Goal: Information Seeking & Learning: Check status

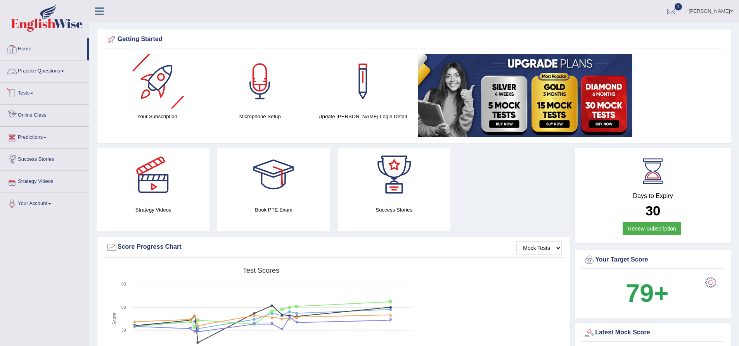
click at [29, 51] on link "Home" at bounding box center [43, 47] width 87 height 19
click at [24, 49] on link "Home" at bounding box center [43, 47] width 87 height 19
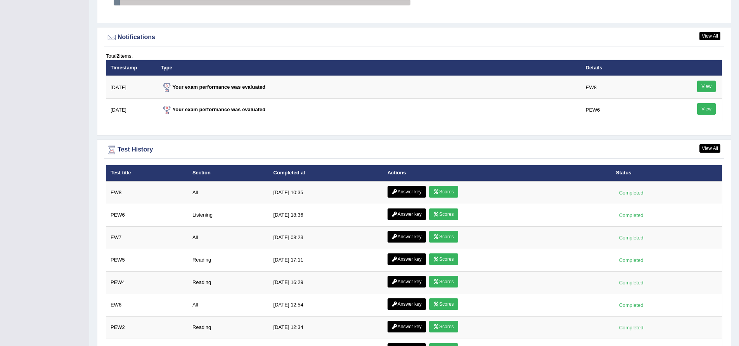
scroll to position [931, 0]
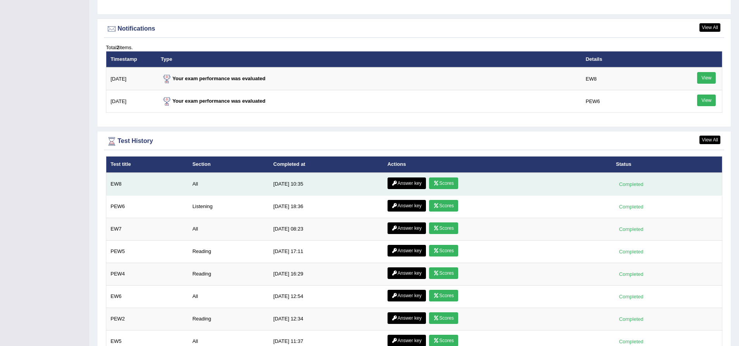
click at [444, 184] on link "Scores" at bounding box center [443, 184] width 29 height 12
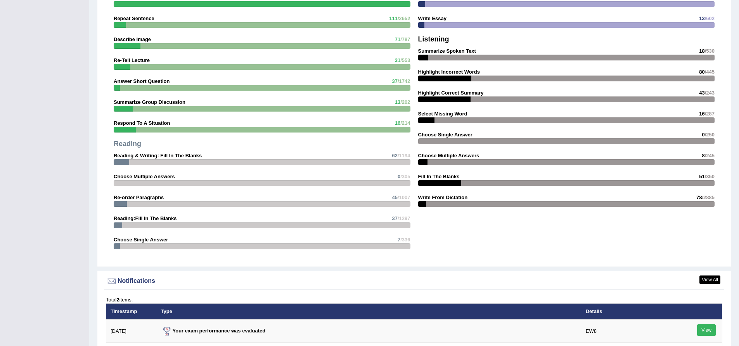
scroll to position [892, 0]
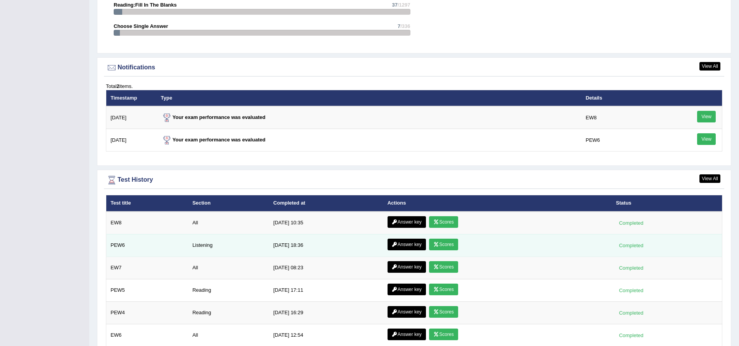
click at [453, 246] on link "Scores" at bounding box center [443, 245] width 29 height 12
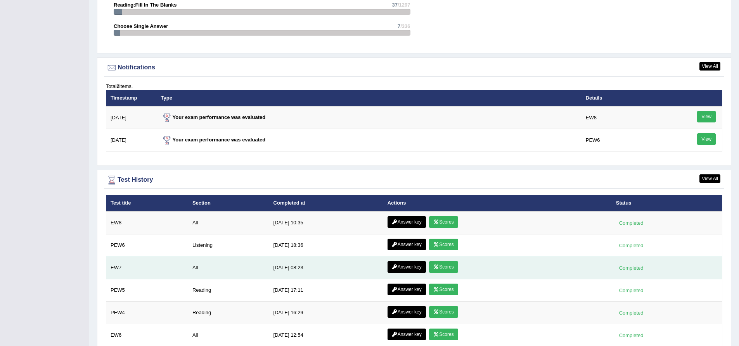
click at [447, 270] on link "Scores" at bounding box center [443, 267] width 29 height 12
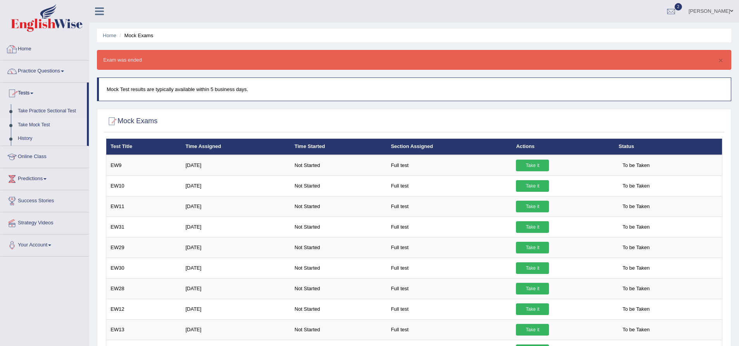
click at [25, 48] on link "Home" at bounding box center [44, 47] width 88 height 19
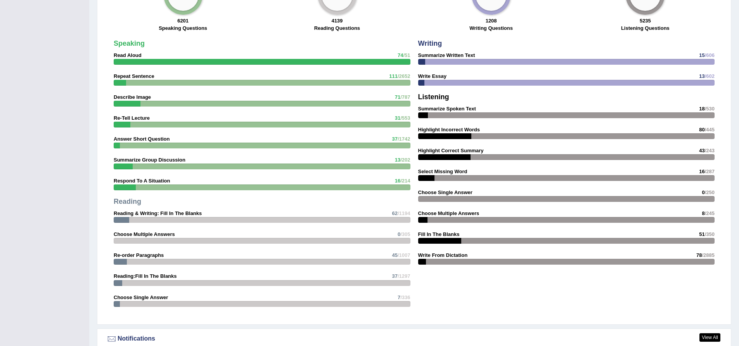
scroll to position [892, 0]
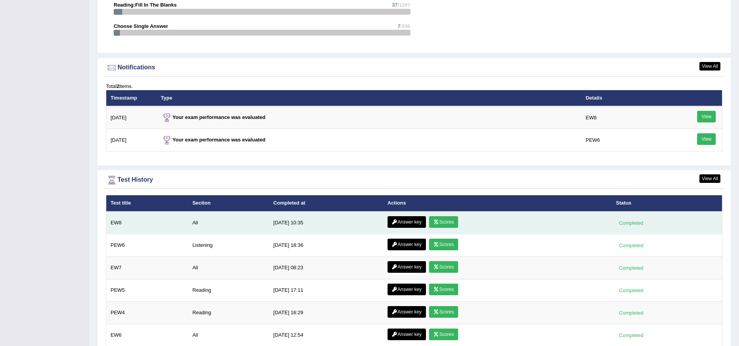
click at [445, 225] on link "Scores" at bounding box center [443, 222] width 29 height 12
click at [409, 224] on link "Answer key" at bounding box center [407, 222] width 38 height 12
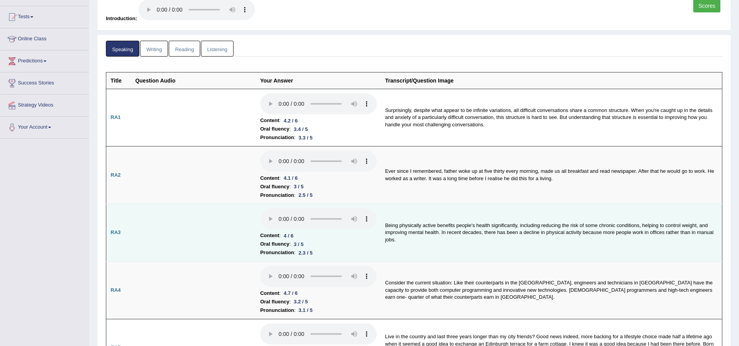
scroll to position [59, 0]
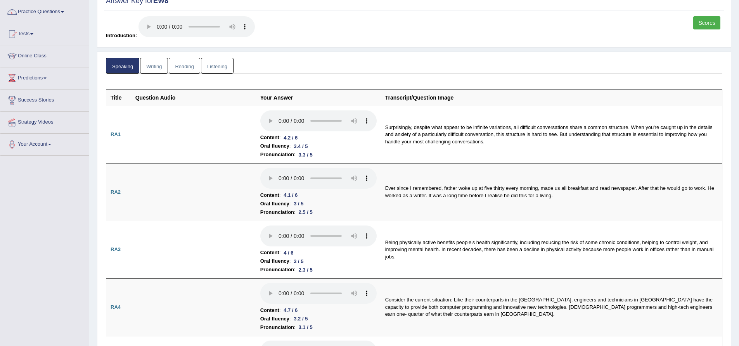
click at [157, 70] on link "Writing" at bounding box center [154, 66] width 28 height 16
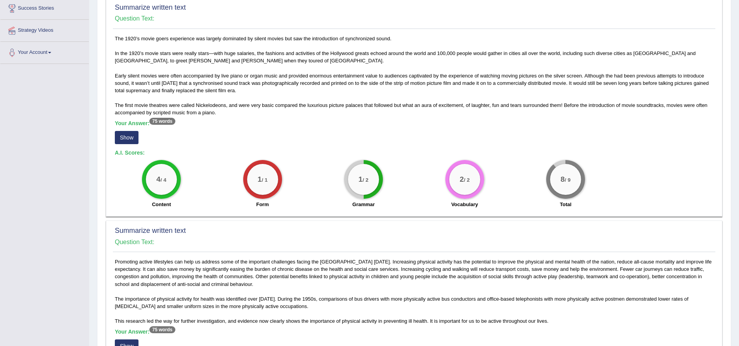
scroll to position [137, 0]
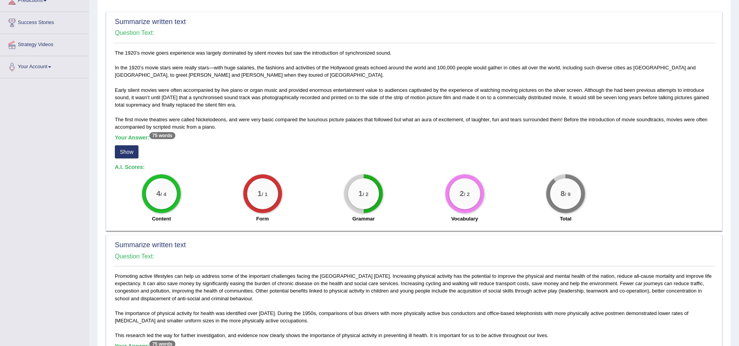
click at [132, 156] on button "Show" at bounding box center [127, 151] width 24 height 13
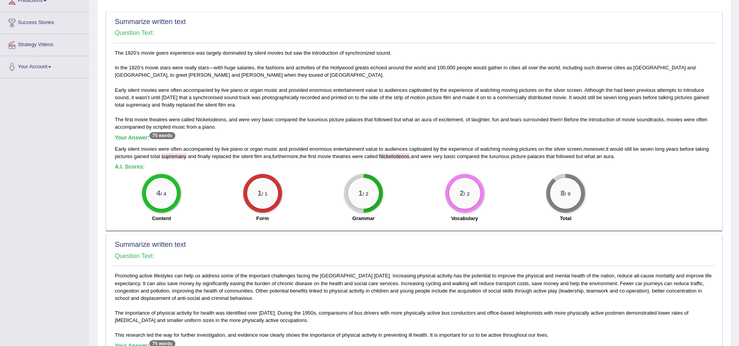
click at [424, 209] on div "2 / 2 Vocabulary" at bounding box center [464, 199] width 101 height 50
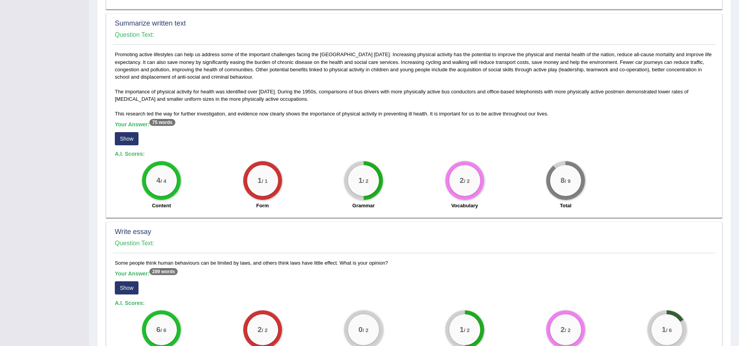
scroll to position [370, 0]
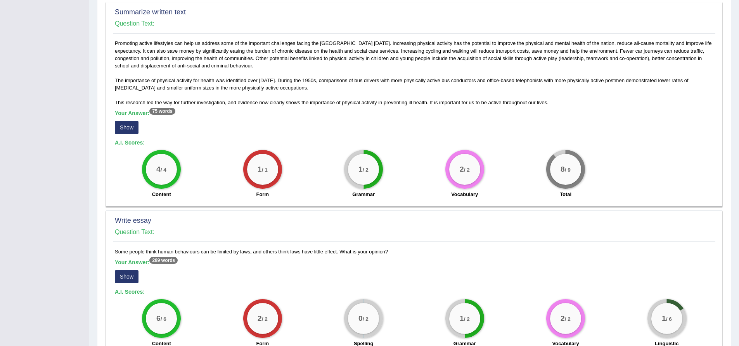
click at [132, 130] on button "Show" at bounding box center [127, 127] width 24 height 13
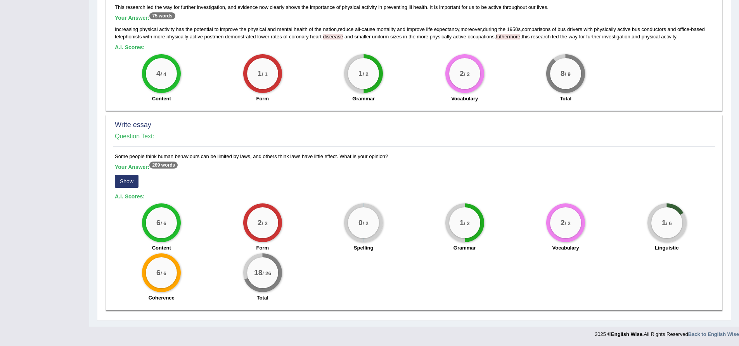
scroll to position [467, 0]
click at [129, 181] on button "Show" at bounding box center [127, 181] width 24 height 13
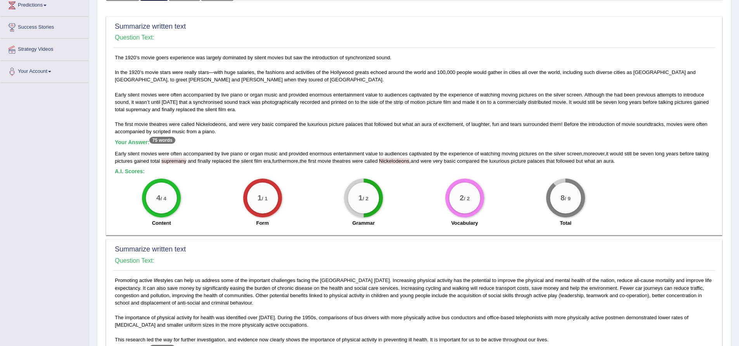
scroll to position [0, 0]
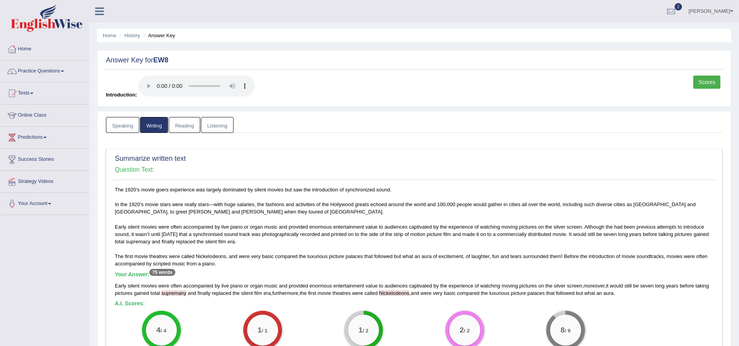
click at [185, 127] on link "Reading" at bounding box center [184, 125] width 31 height 16
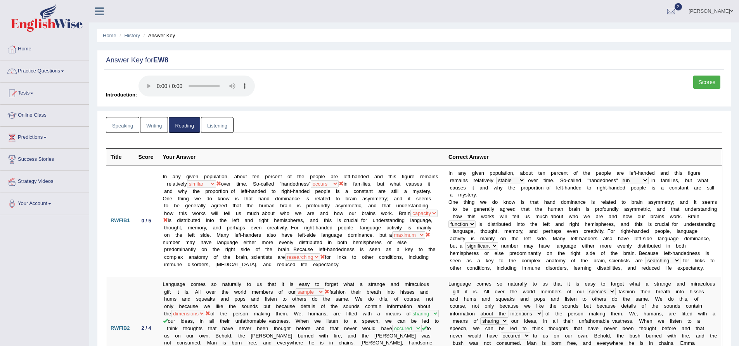
click at [217, 125] on link "Listening" at bounding box center [217, 125] width 33 height 16
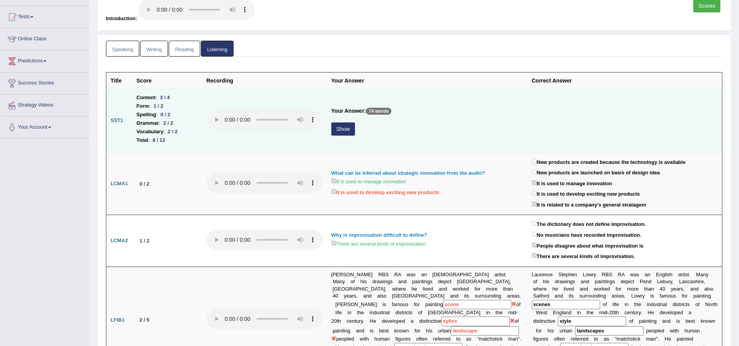
scroll to position [78, 0]
click at [339, 129] on button "Show" at bounding box center [343, 127] width 24 height 13
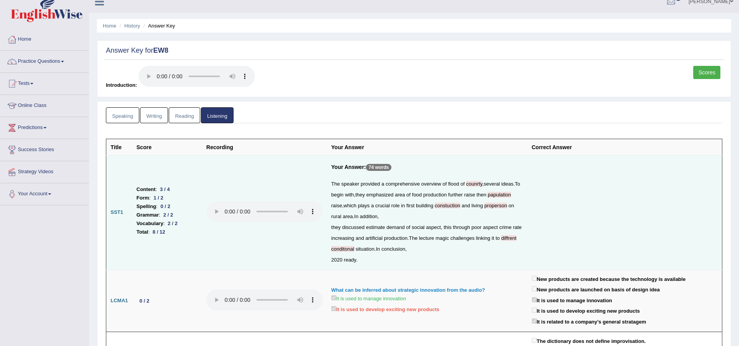
scroll to position [0, 0]
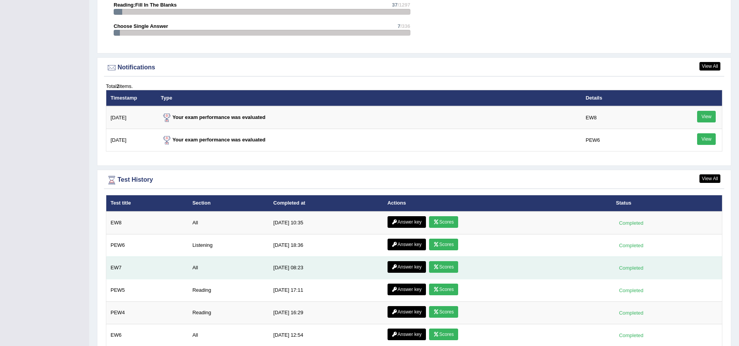
click at [445, 268] on link "Scores" at bounding box center [443, 267] width 29 height 12
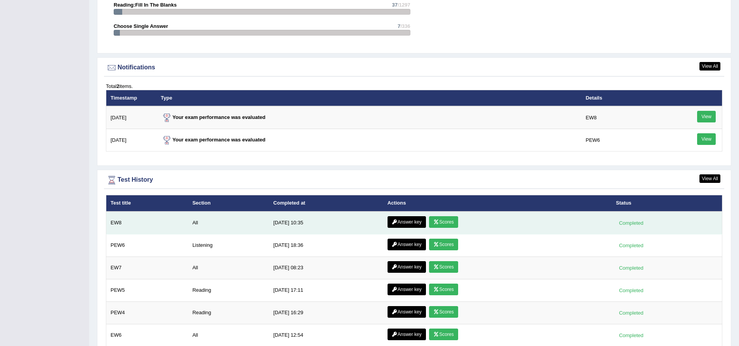
click at [442, 223] on link "Scores" at bounding box center [443, 222] width 29 height 12
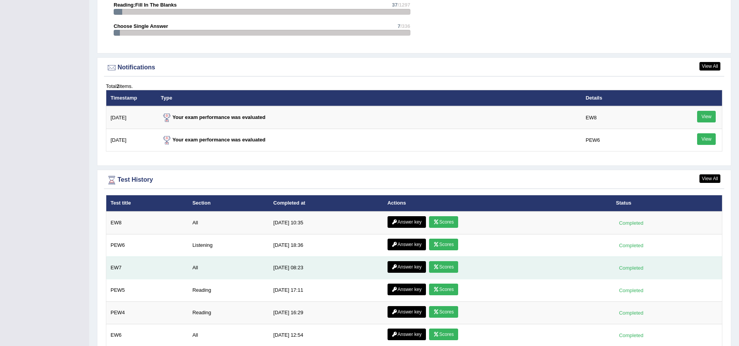
click at [440, 270] on link "Scores" at bounding box center [443, 267] width 29 height 12
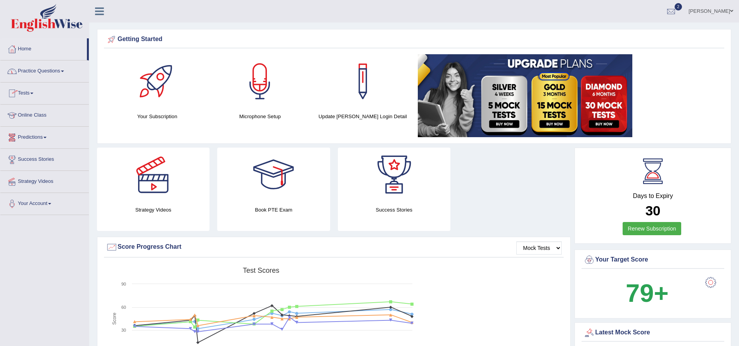
click at [33, 113] on link "Online Class" at bounding box center [44, 114] width 88 height 19
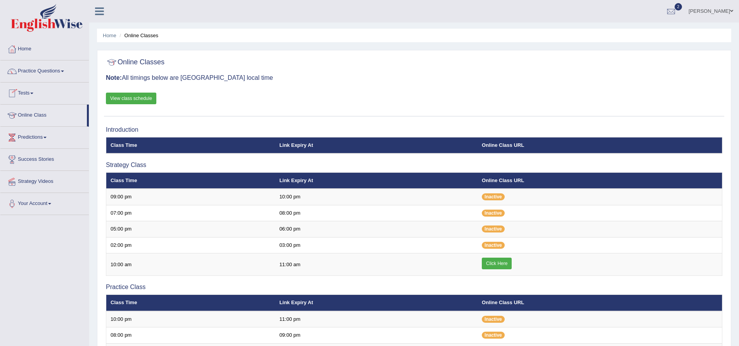
click at [137, 97] on link "View class schedule" at bounding box center [131, 99] width 50 height 12
